Goal: Task Accomplishment & Management: Use online tool/utility

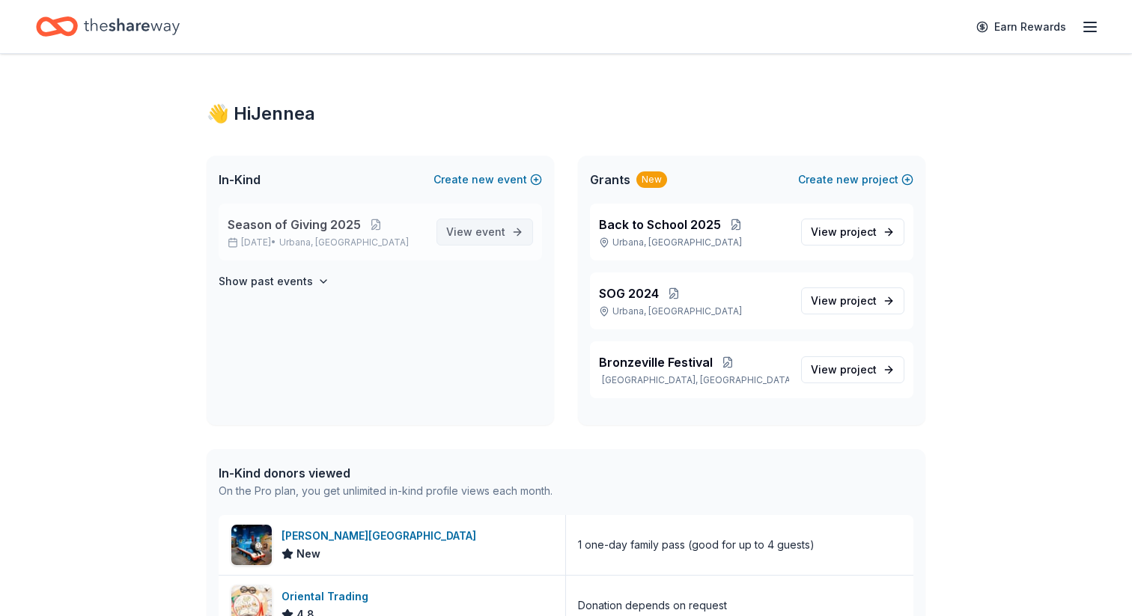
click at [491, 232] on span "event" at bounding box center [490, 231] width 30 height 13
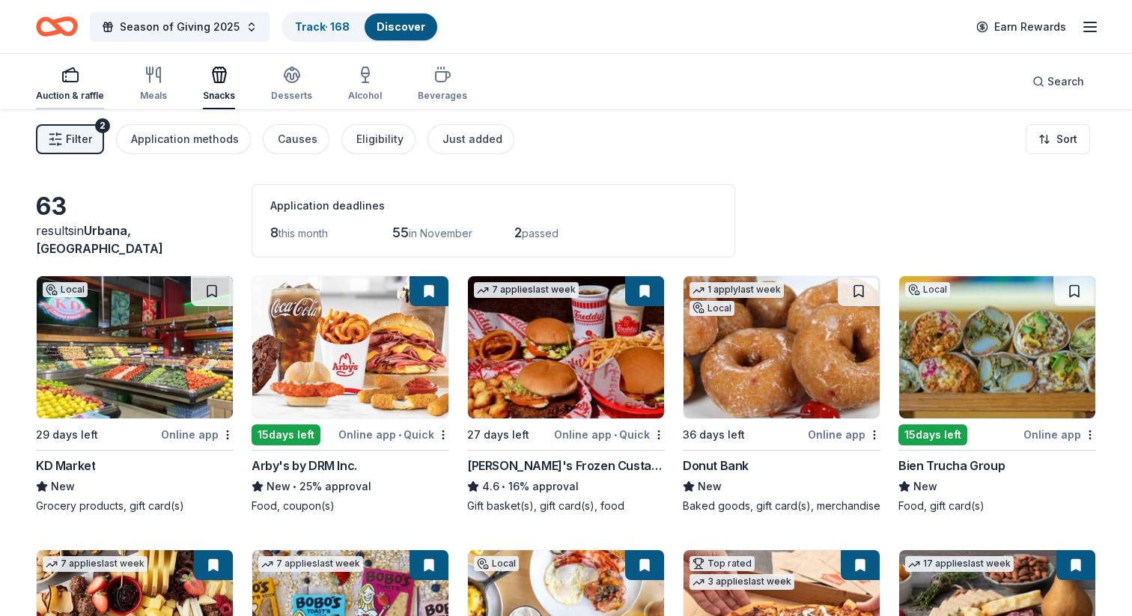
click at [73, 89] on div "Auction & raffle" at bounding box center [70, 84] width 68 height 36
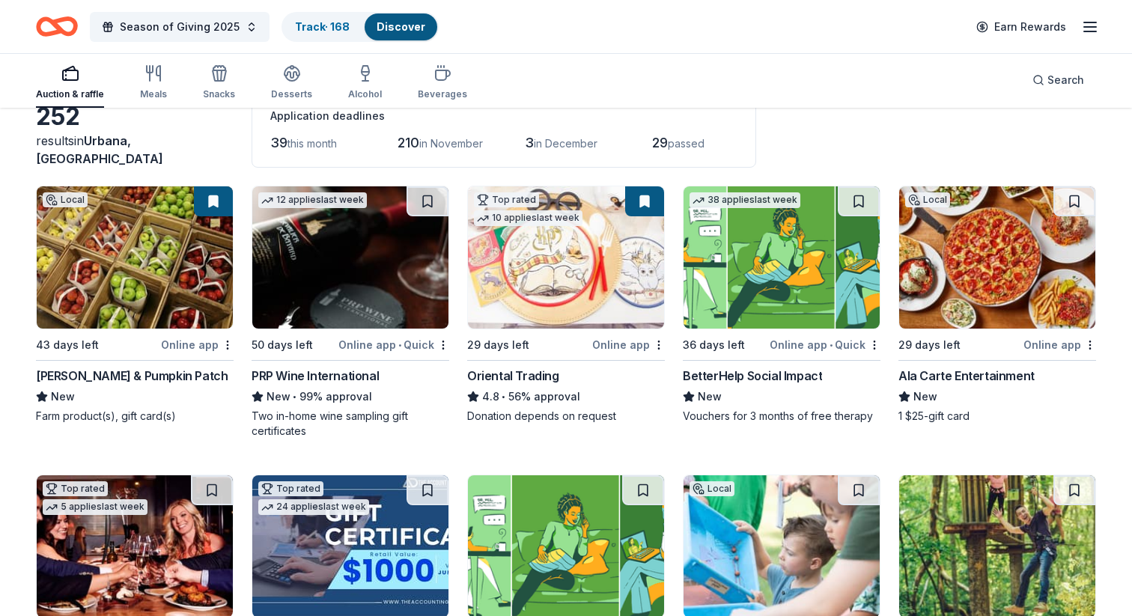
scroll to position [86, 0]
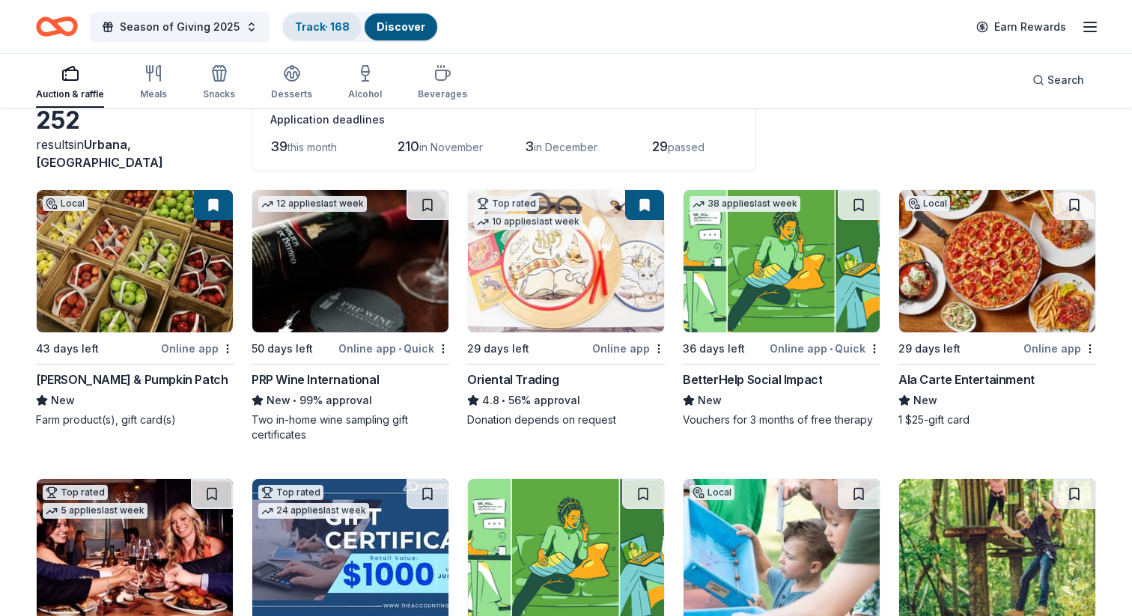
click at [308, 32] on link "Track · 168" at bounding box center [322, 26] width 55 height 13
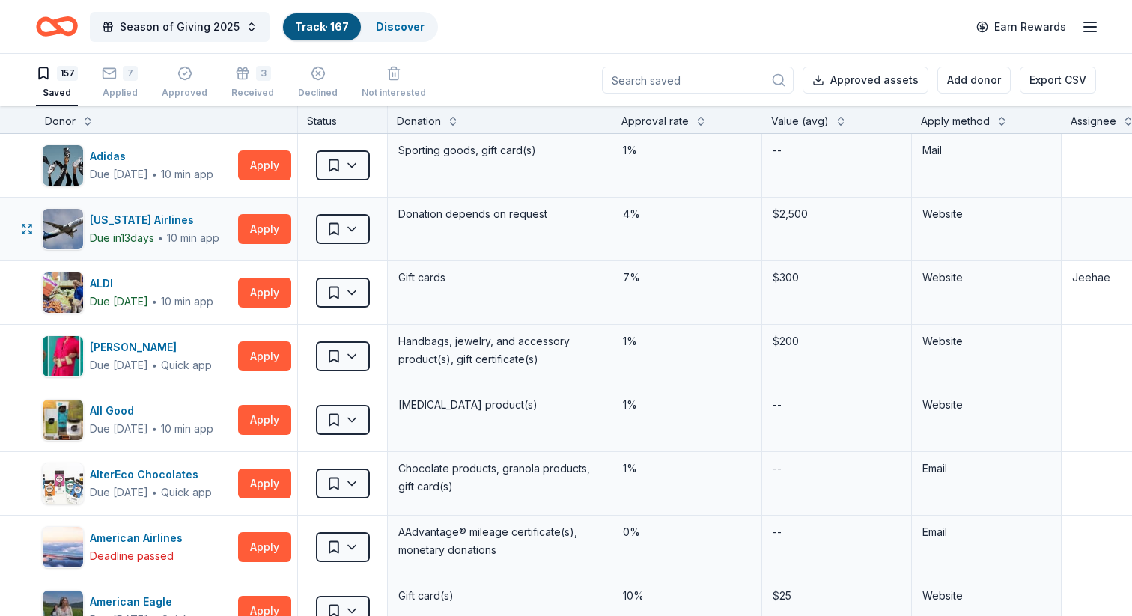
scroll to position [1, 0]
click at [262, 167] on button "Apply" at bounding box center [264, 165] width 53 height 30
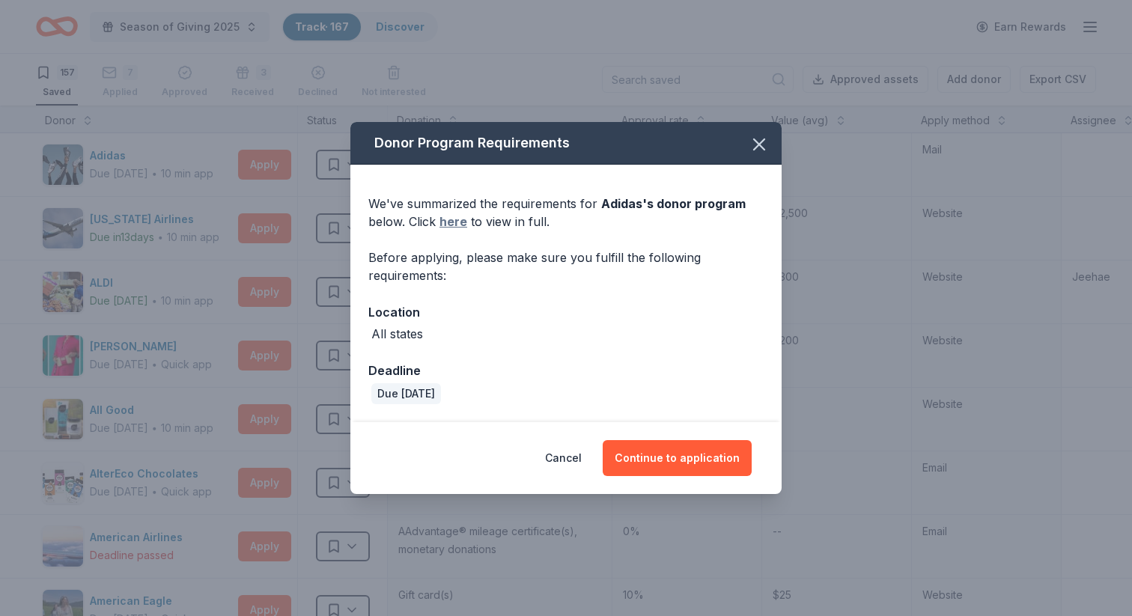
click at [457, 223] on link "here" at bounding box center [453, 222] width 28 height 18
